Goal: Find specific page/section: Locate a particular part of the current website

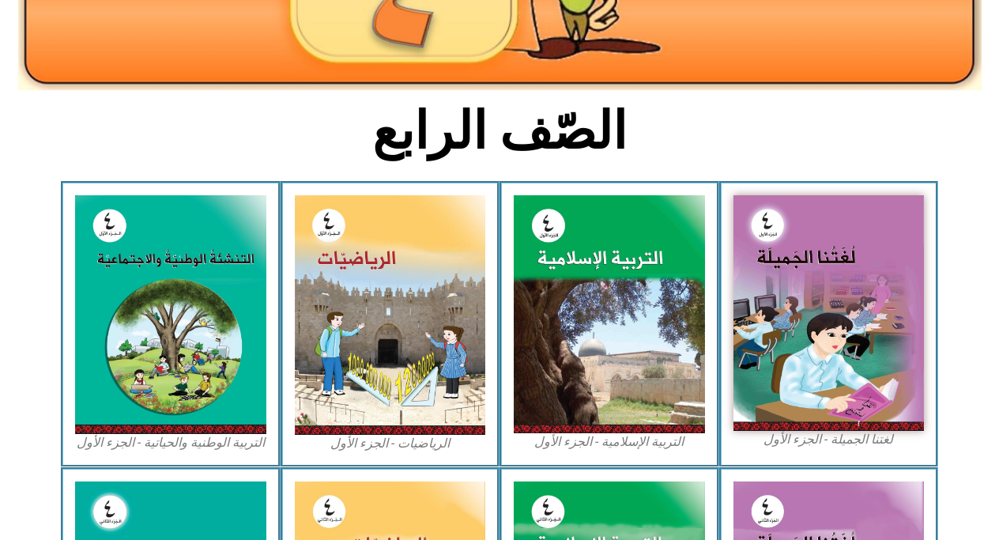
scroll to position [336, 0]
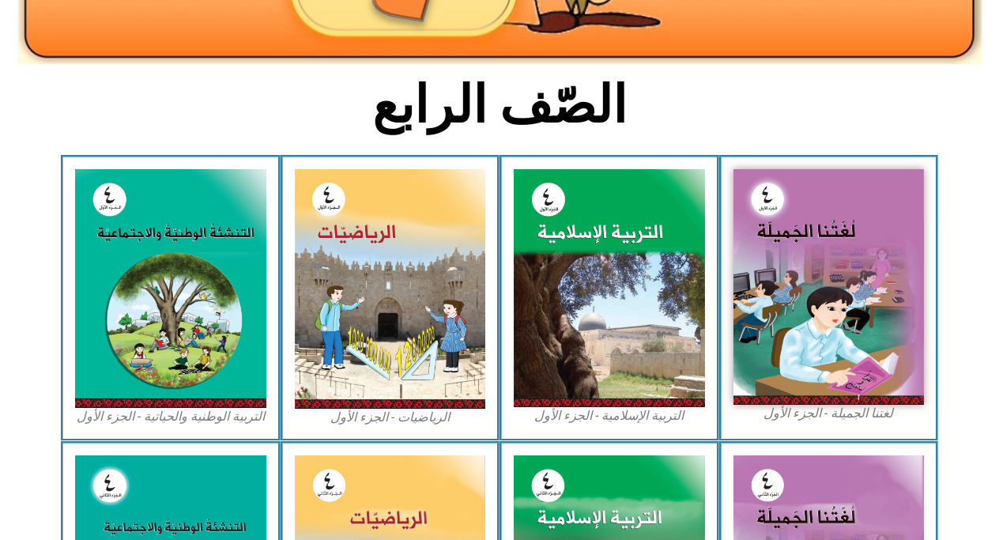
click at [171, 222] on img at bounding box center [170, 288] width 191 height 238
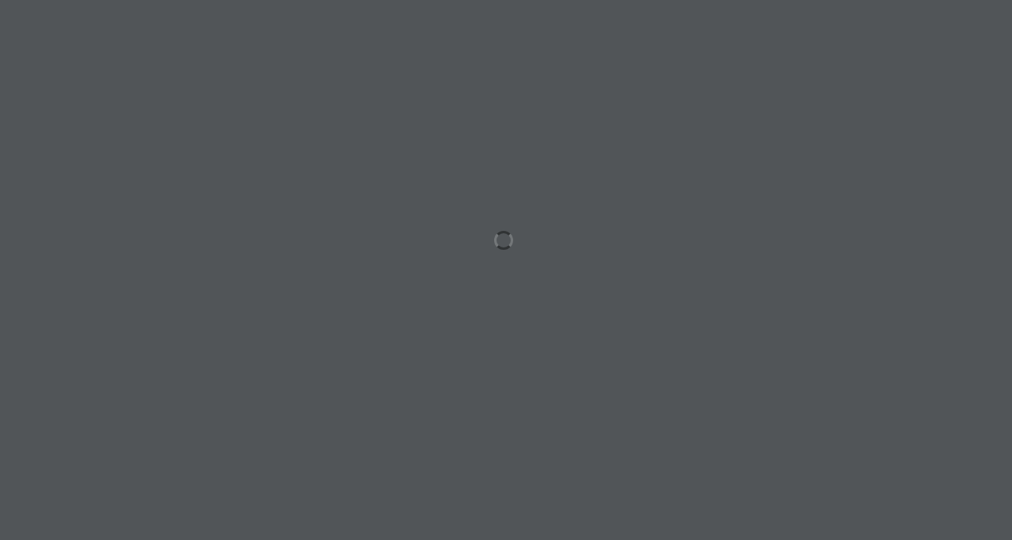
click at [400, 258] on div at bounding box center [506, 270] width 1012 height 540
